Goal: Task Accomplishment & Management: Complete application form

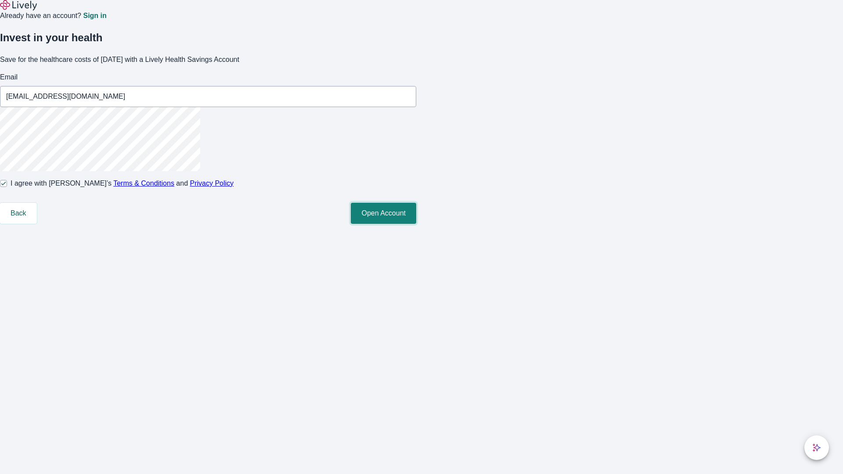
click at [416, 224] on button "Open Account" at bounding box center [383, 213] width 65 height 21
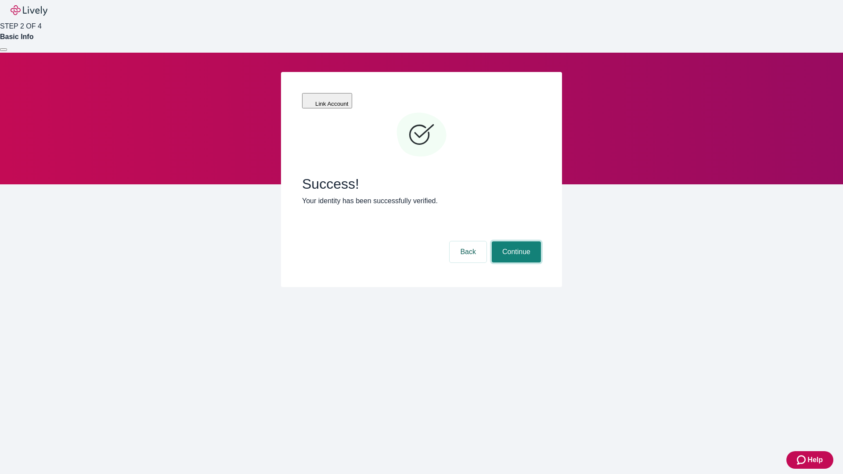
click at [515, 241] on button "Continue" at bounding box center [516, 251] width 49 height 21
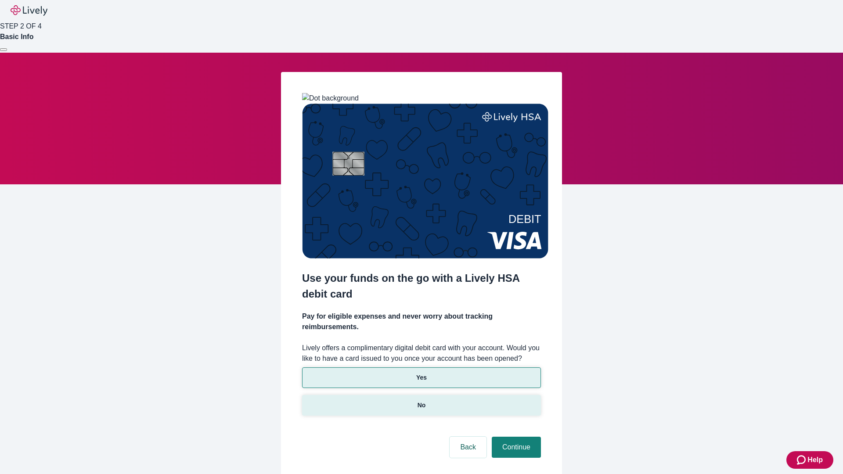
click at [421, 401] on p "No" at bounding box center [421, 405] width 8 height 9
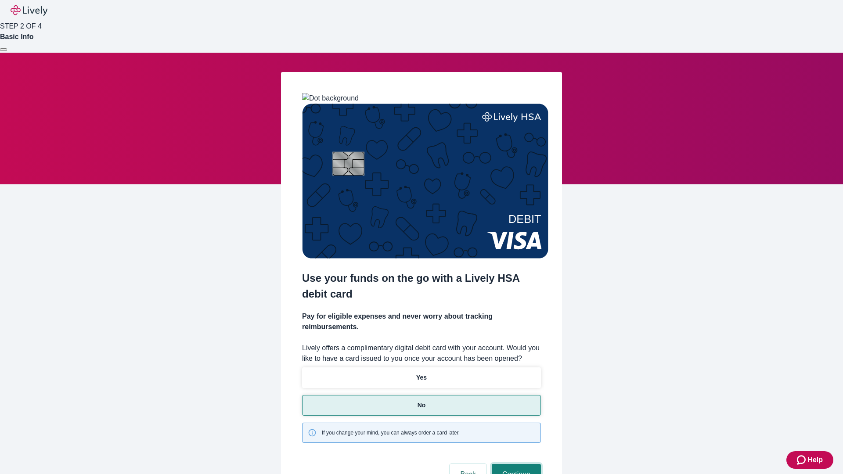
click at [515, 464] on button "Continue" at bounding box center [516, 474] width 49 height 21
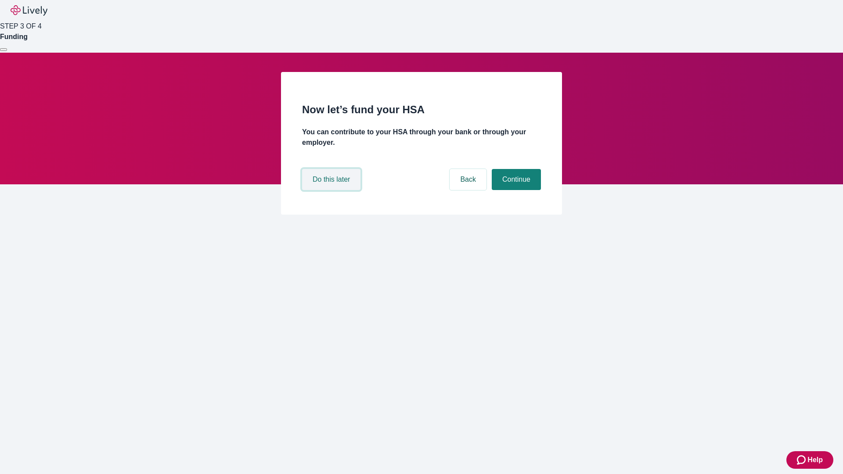
click at [332, 190] on button "Do this later" at bounding box center [331, 179] width 58 height 21
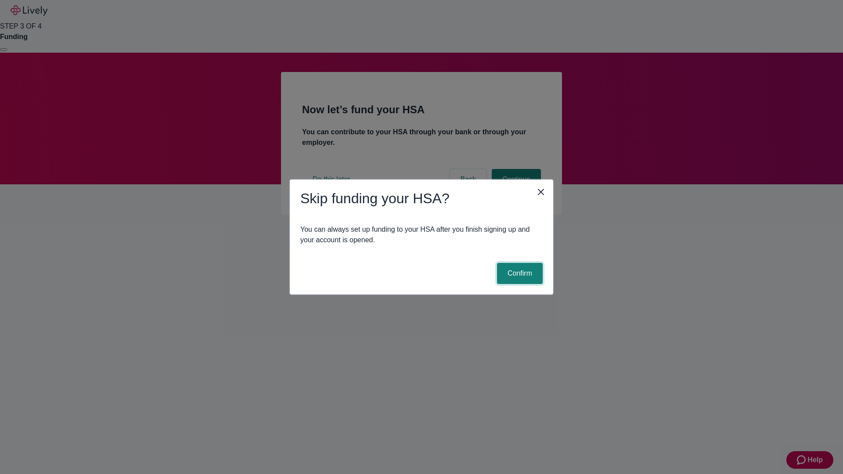
click at [518, 273] on button "Confirm" at bounding box center [520, 273] width 46 height 21
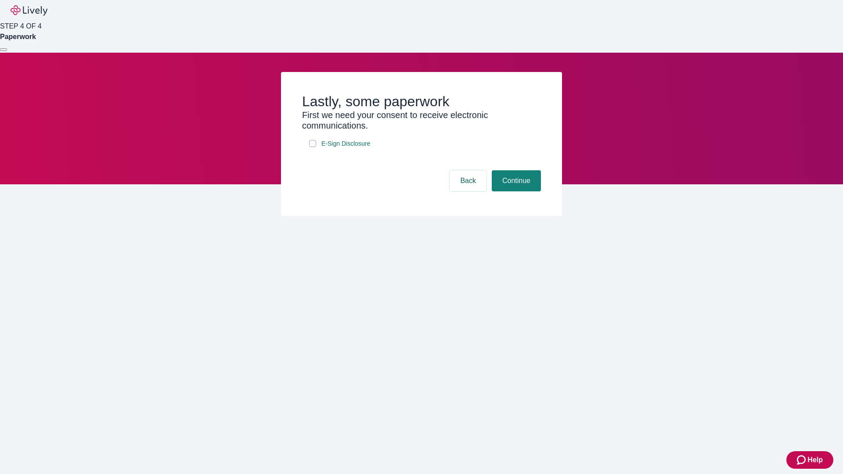
click at [312, 147] on input "E-Sign Disclosure" at bounding box center [312, 143] width 7 height 7
checkbox input "true"
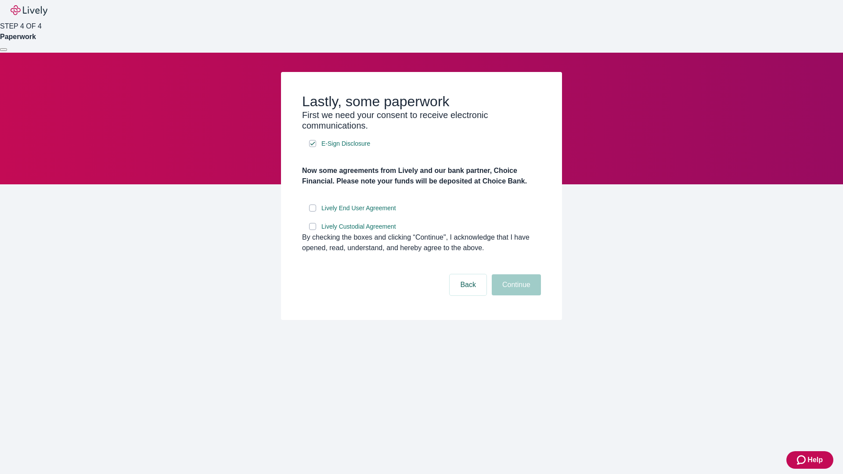
click at [312, 212] on input "Lively End User Agreement" at bounding box center [312, 207] width 7 height 7
checkbox input "true"
click at [312, 230] on input "Lively Custodial Agreement" at bounding box center [312, 226] width 7 height 7
checkbox input "true"
click at [515, 295] on button "Continue" at bounding box center [516, 284] width 49 height 21
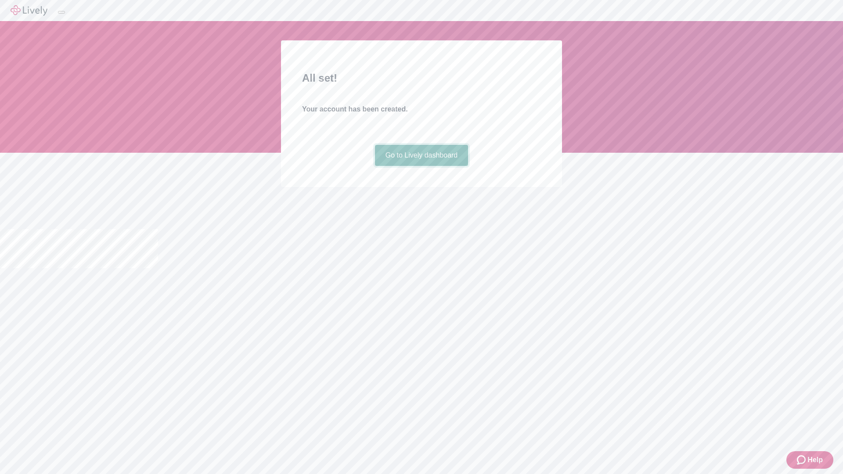
click at [421, 166] on link "Go to Lively dashboard" at bounding box center [421, 155] width 93 height 21
